Goal: Find specific page/section: Find specific page/section

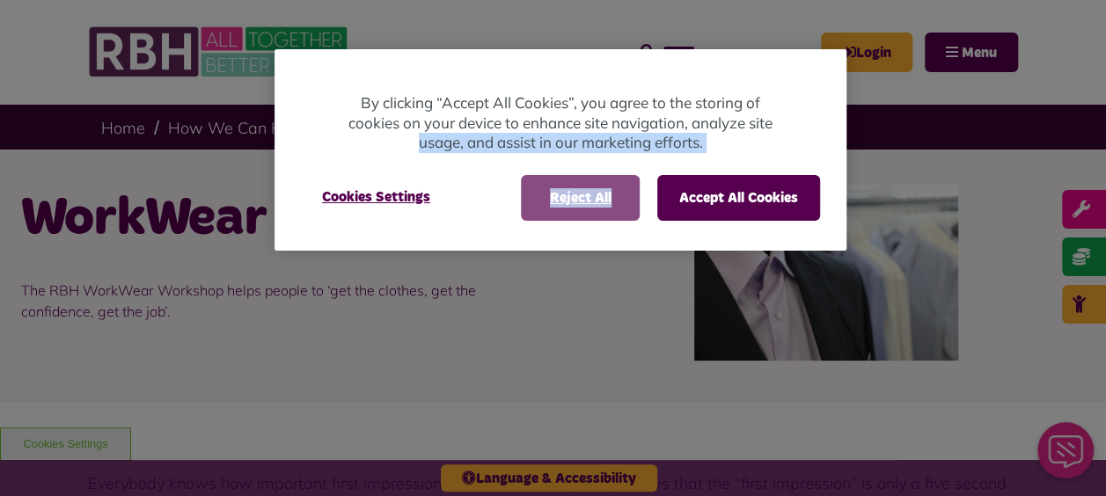
drag, startPoint x: 0, startPoint y: 0, endPoint x: 614, endPoint y: 197, distance: 645.2
click at [614, 197] on div "By clicking “Accept All Cookies”, you agree to the storing of cookies on your d…" at bounding box center [561, 150] width 572 height 202
click at [614, 197] on button "Reject All" at bounding box center [580, 198] width 119 height 46
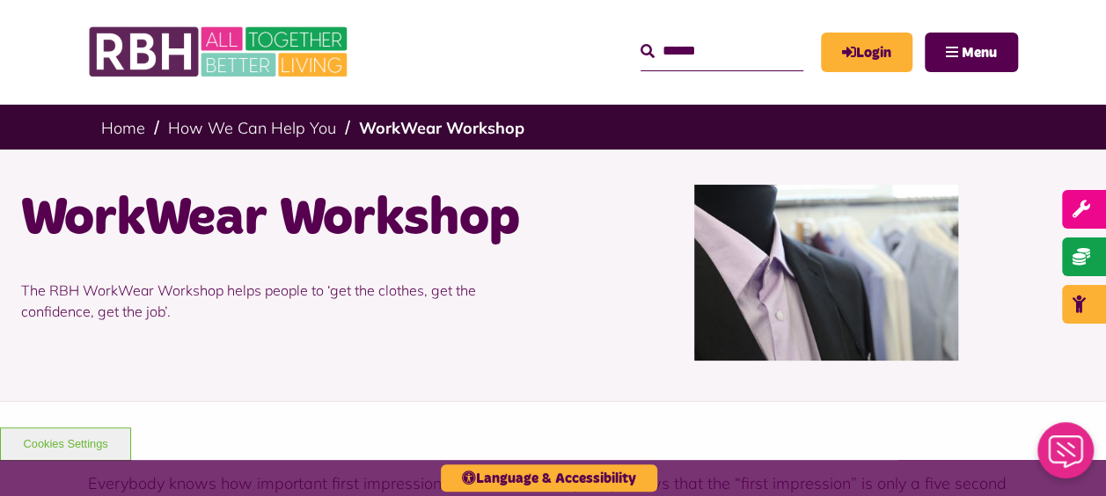
click at [614, 197] on button "Reject All" at bounding box center [580, 198] width 119 height 46
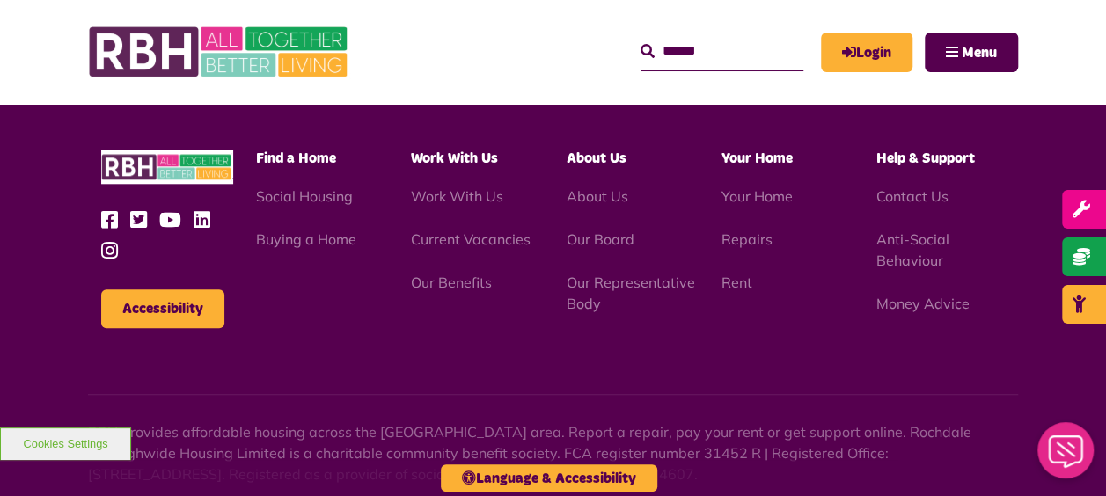
scroll to position [769, 0]
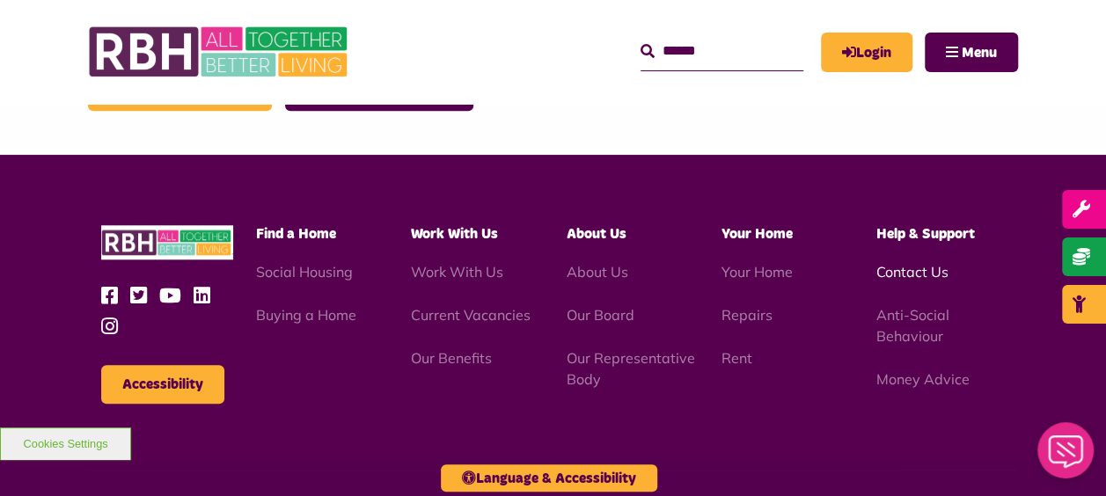
click at [919, 274] on link "Contact Us" at bounding box center [913, 272] width 72 height 18
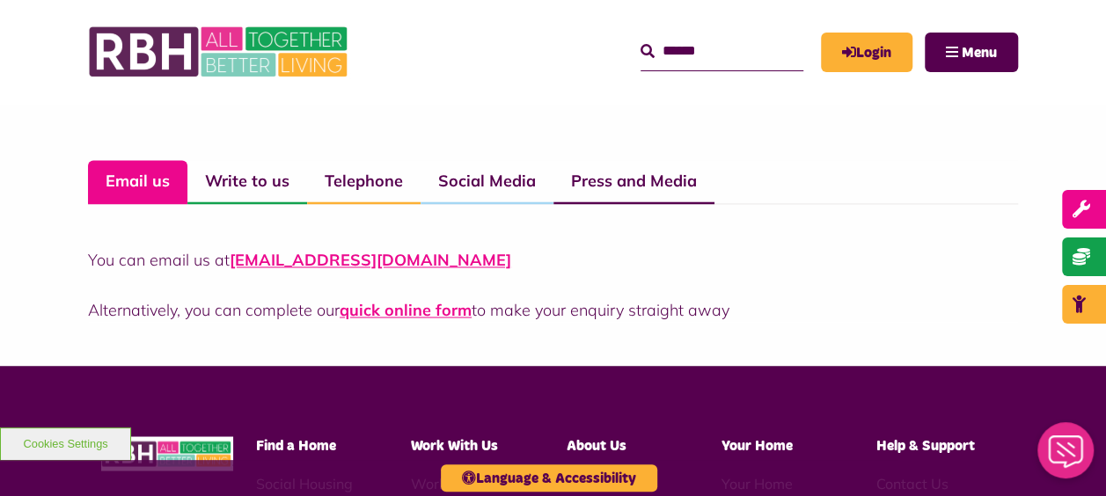
scroll to position [1285, 0]
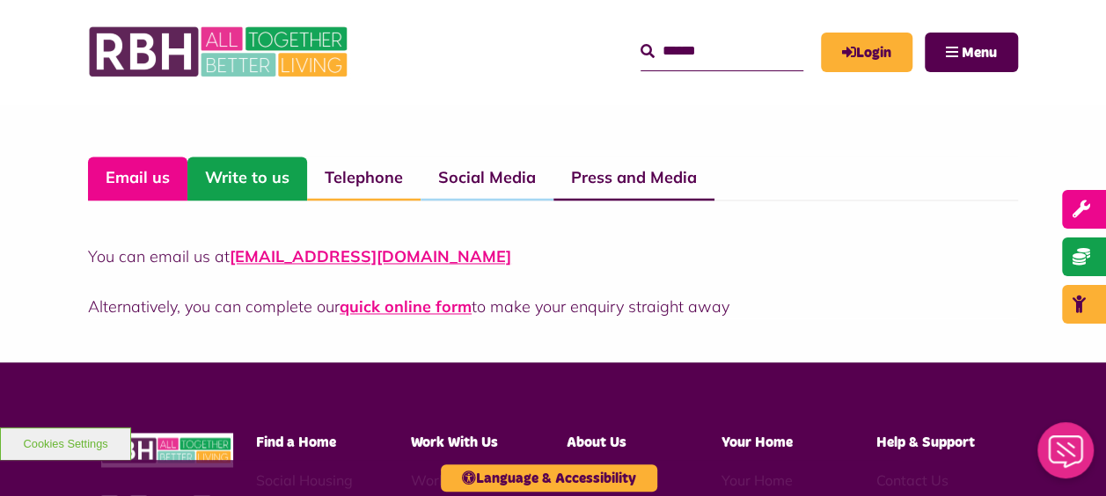
click at [247, 174] on link "Write to us" at bounding box center [247, 179] width 120 height 44
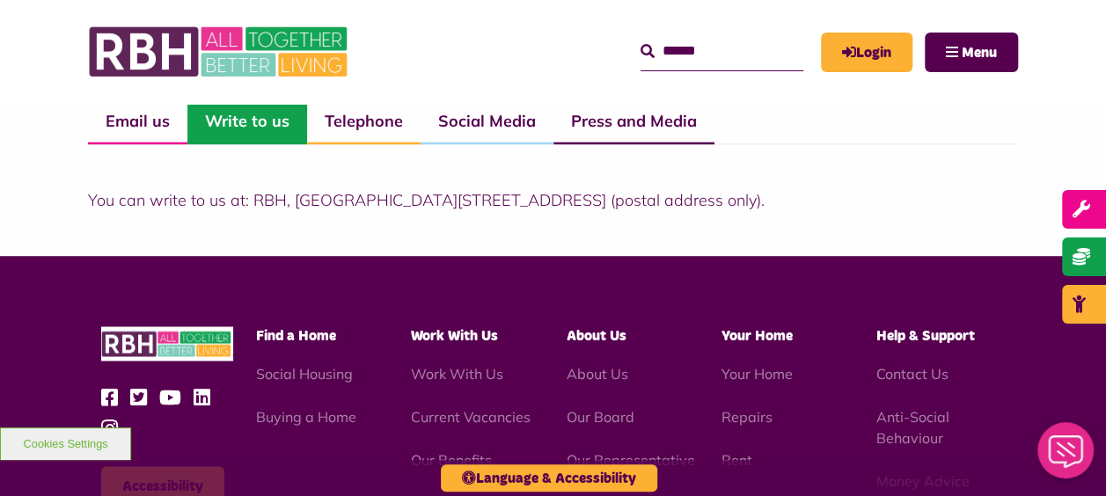
scroll to position [1359, 0]
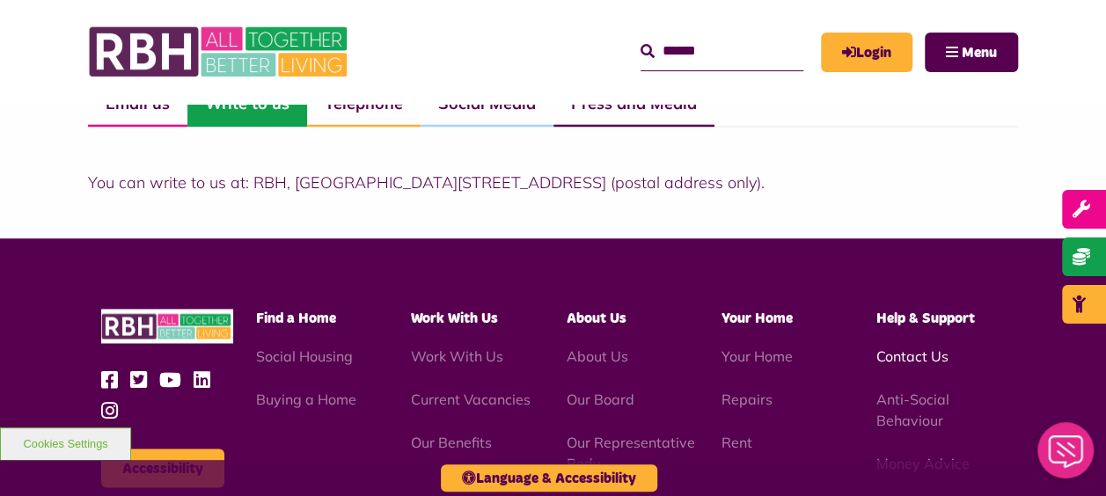
click at [911, 353] on link "Contact Us" at bounding box center [913, 356] width 72 height 18
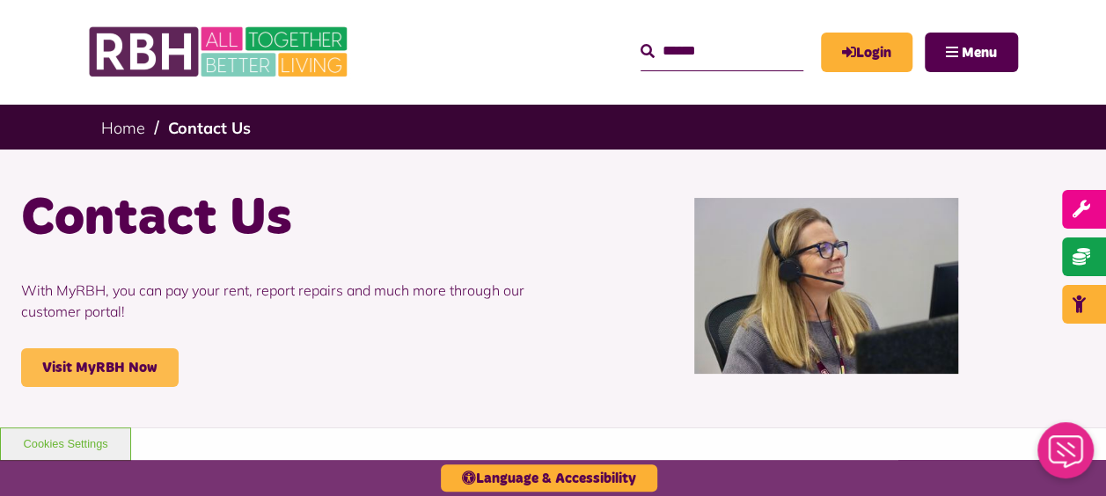
click at [119, 371] on link "Visit MyRBH Now" at bounding box center [100, 368] width 158 height 39
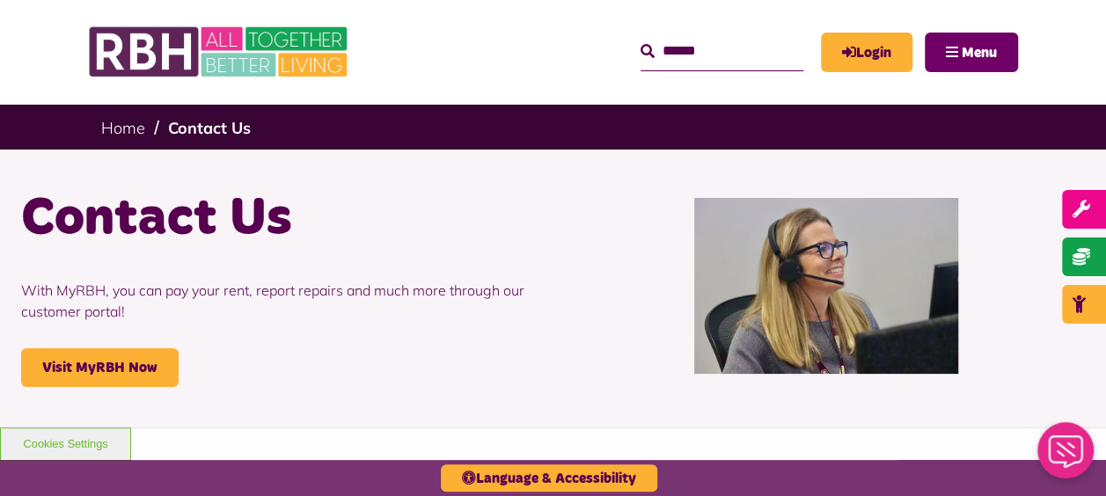
click at [962, 34] on button "Menu" at bounding box center [971, 53] width 93 height 40
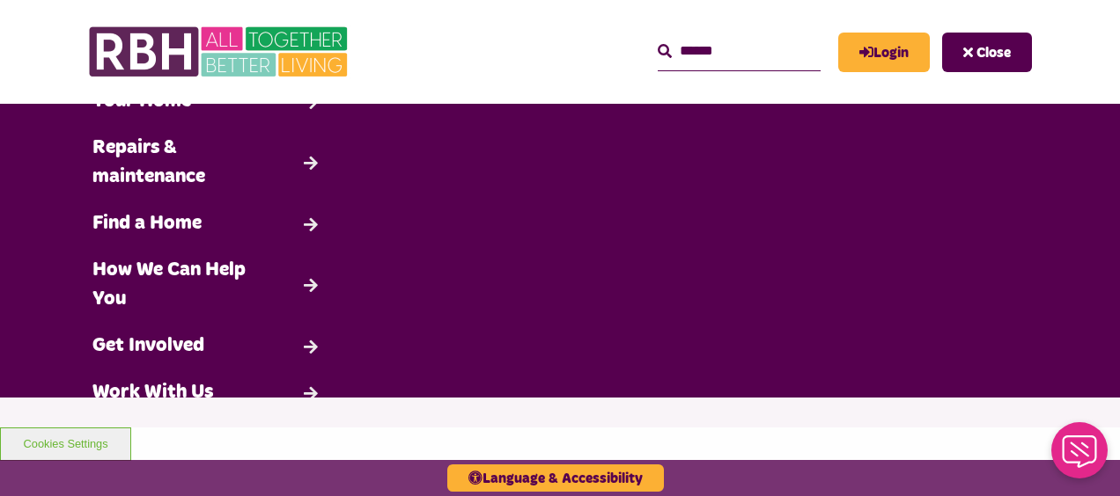
scroll to position [208, 0]
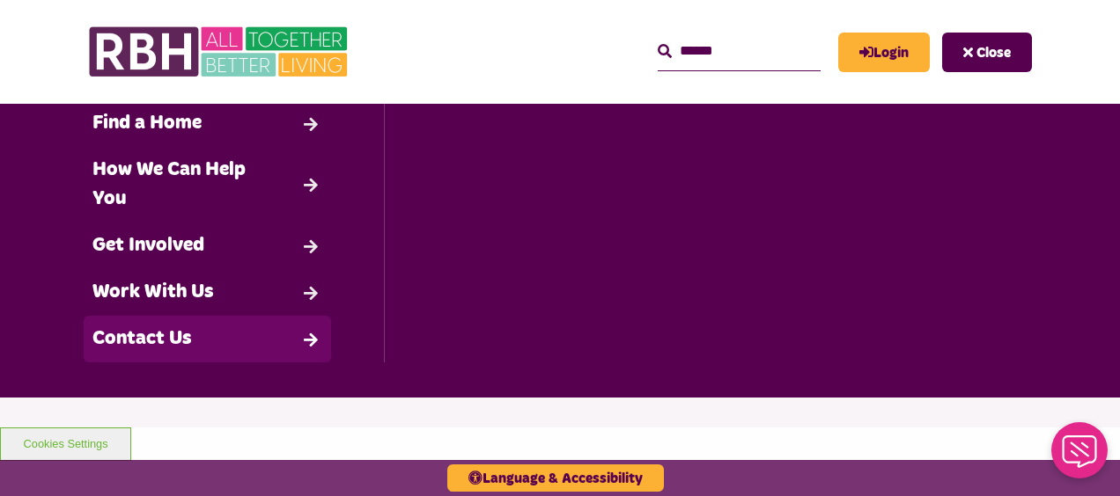
click at [160, 342] on link "Contact Us" at bounding box center [207, 339] width 247 height 47
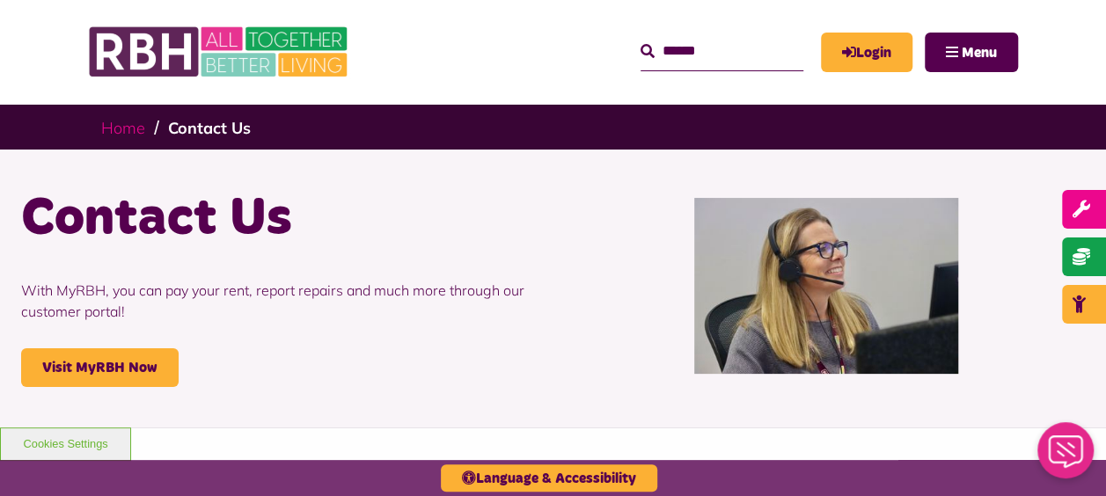
click at [123, 125] on link "Home" at bounding box center [123, 128] width 44 height 20
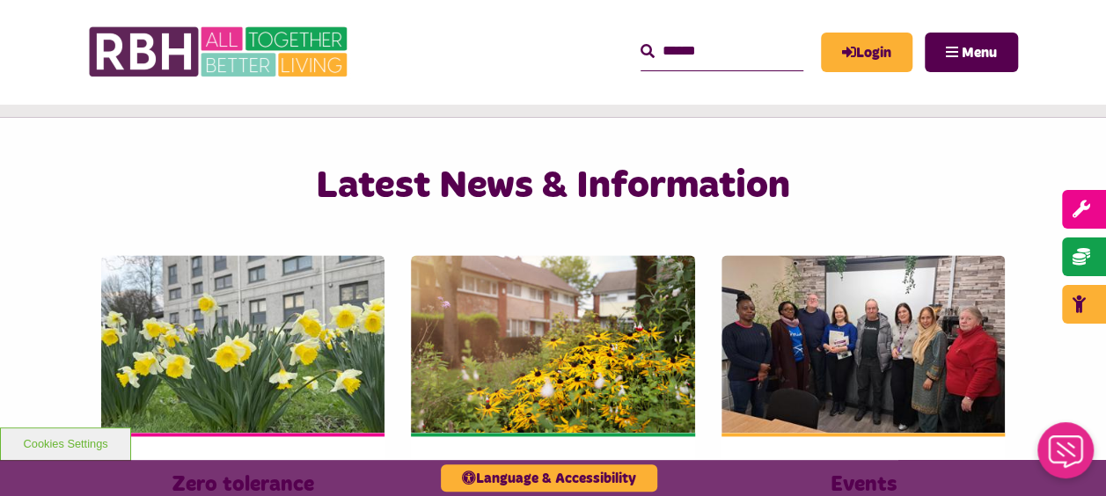
scroll to position [1152, 0]
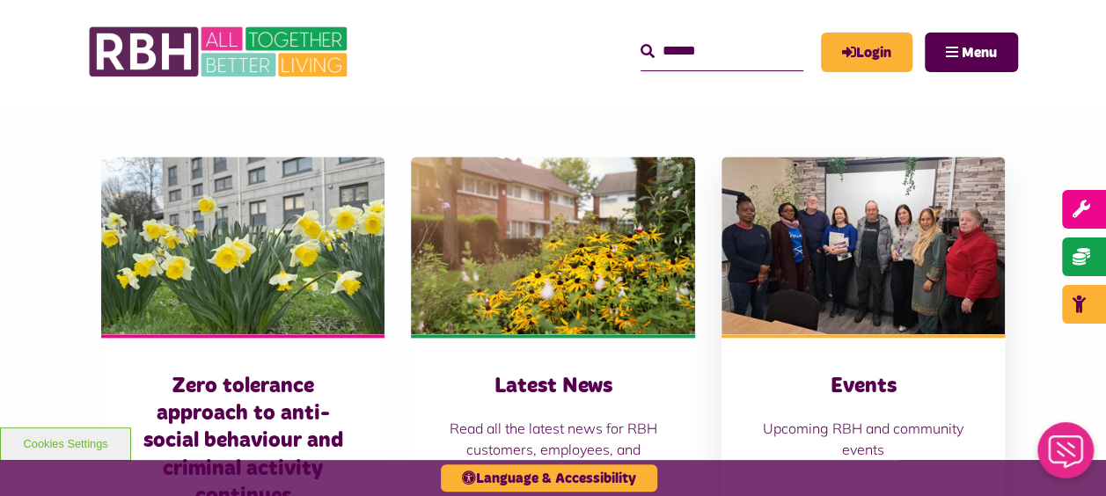
click at [855, 373] on h3 "Events" at bounding box center [863, 386] width 213 height 27
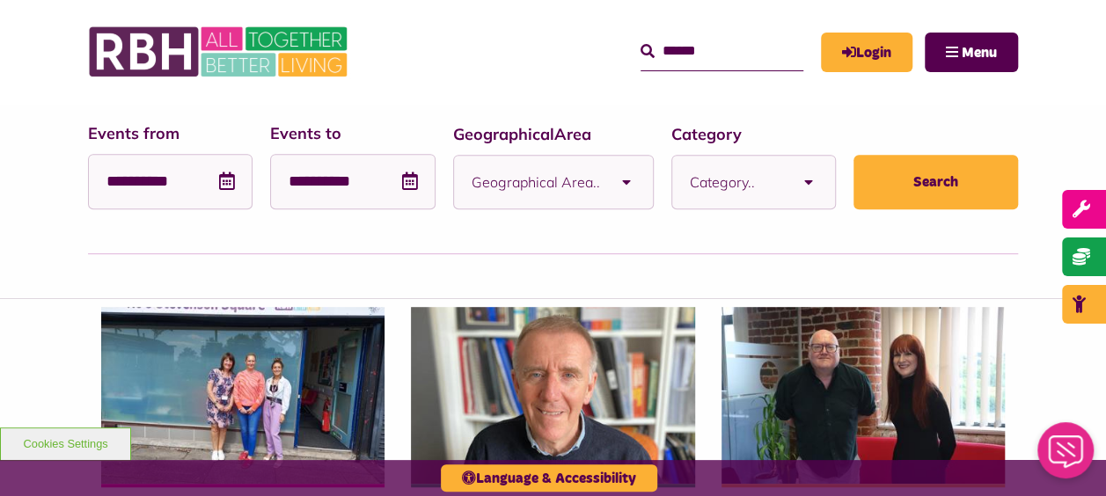
scroll to position [347, 0]
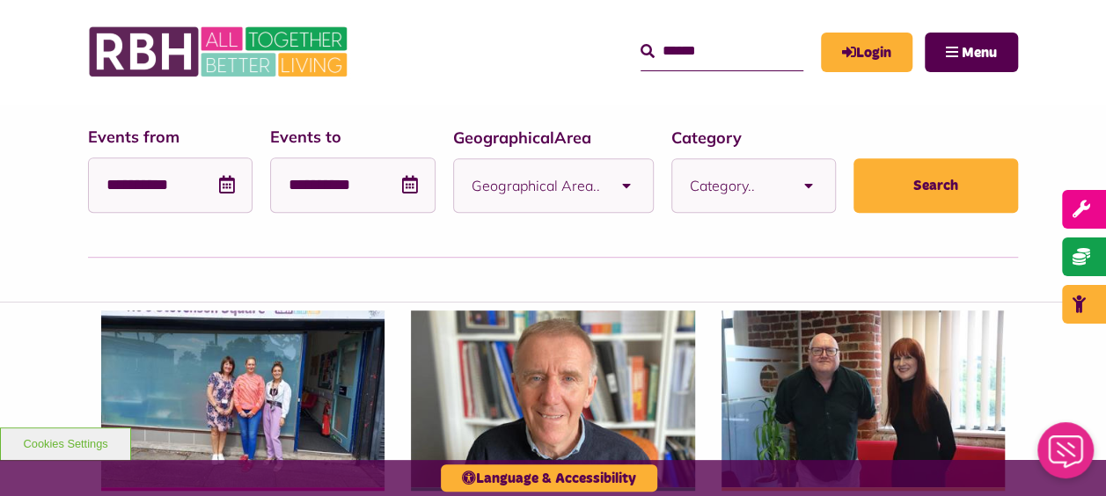
click at [625, 192] on b at bounding box center [626, 185] width 53 height 53
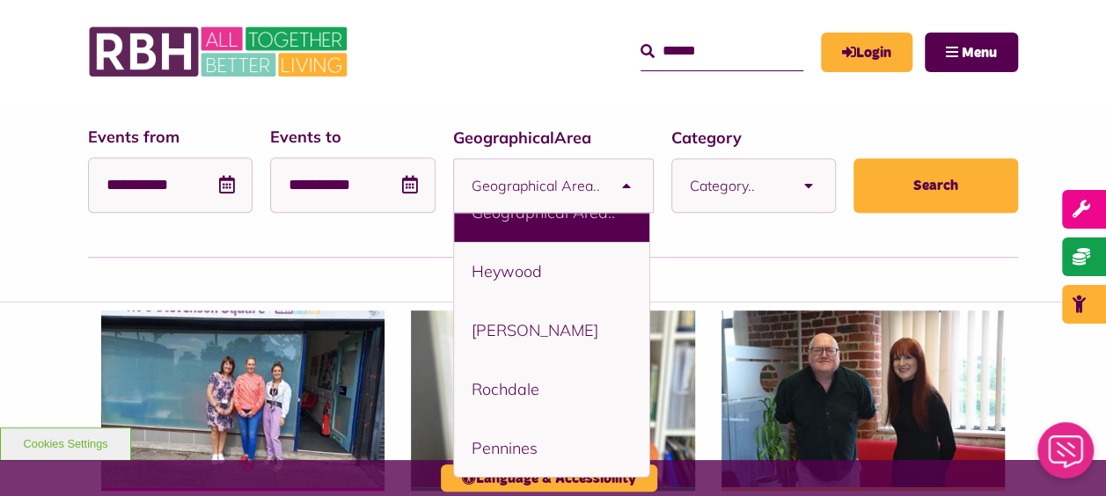
scroll to position [0, 0]
